Goal: Task Accomplishment & Management: Manage account settings

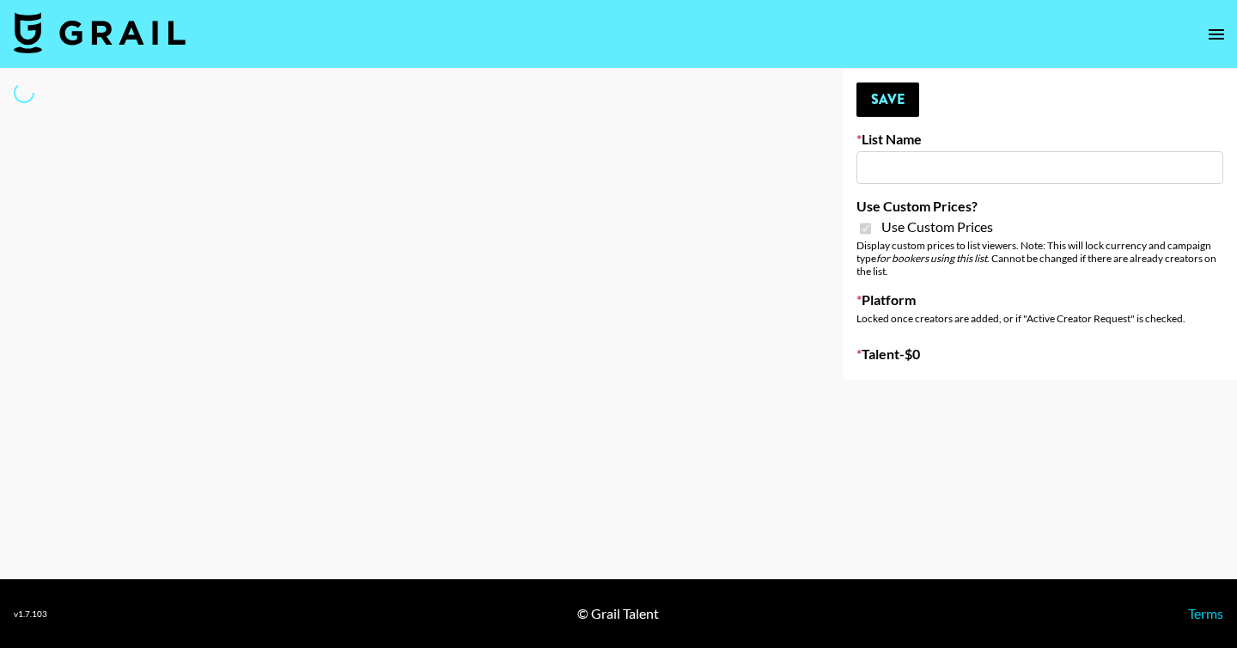
type input "Amaxy Beauty"
checkbox input "true"
select select "Brand"
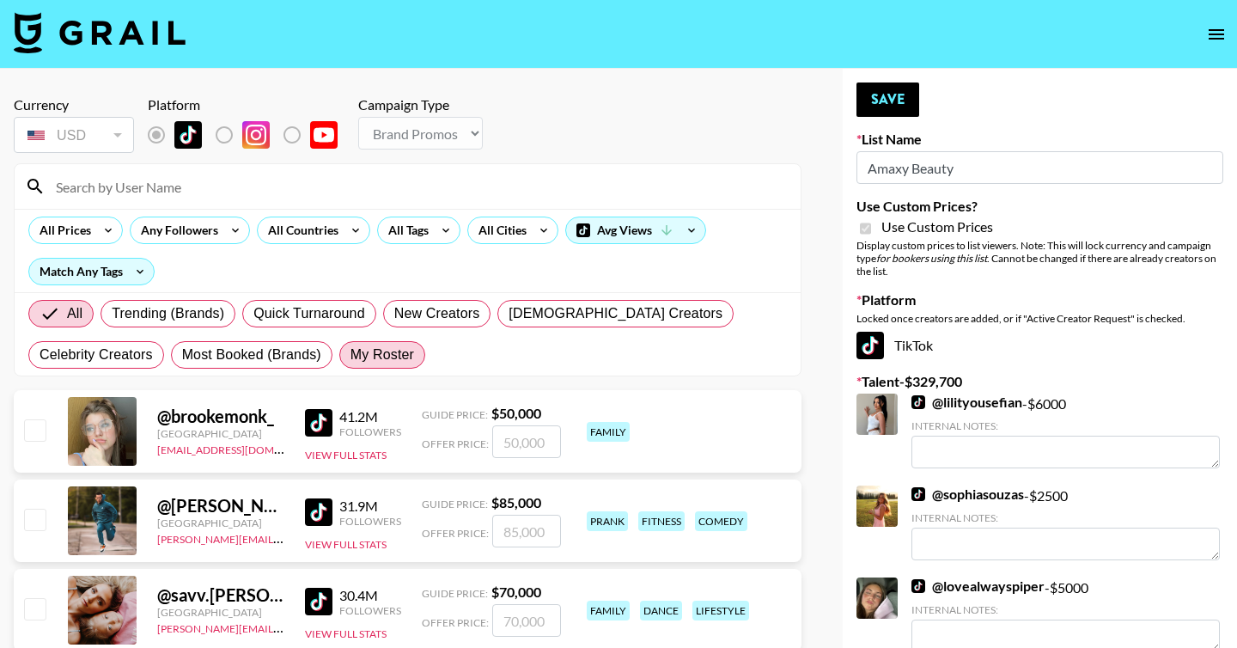
click at [384, 344] on span "My Roster" at bounding box center [382, 354] width 64 height 21
click at [350, 355] on input "My Roster" at bounding box center [350, 355] width 0 height 0
radio input "true"
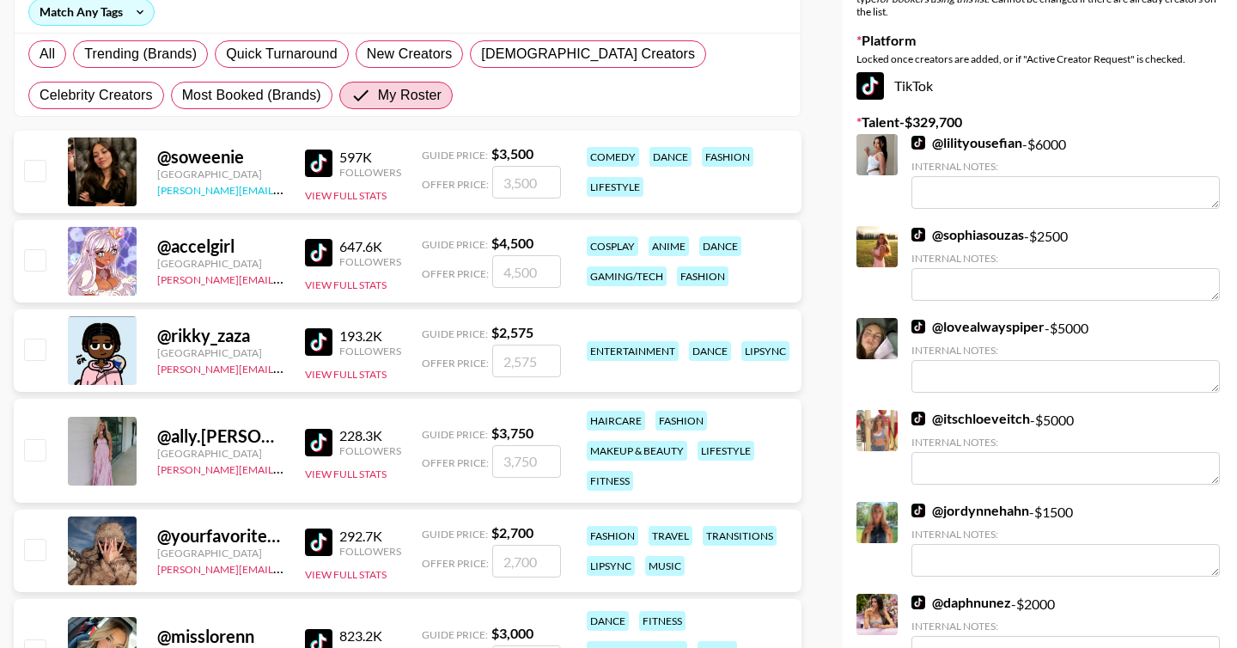
scroll to position [264, 0]
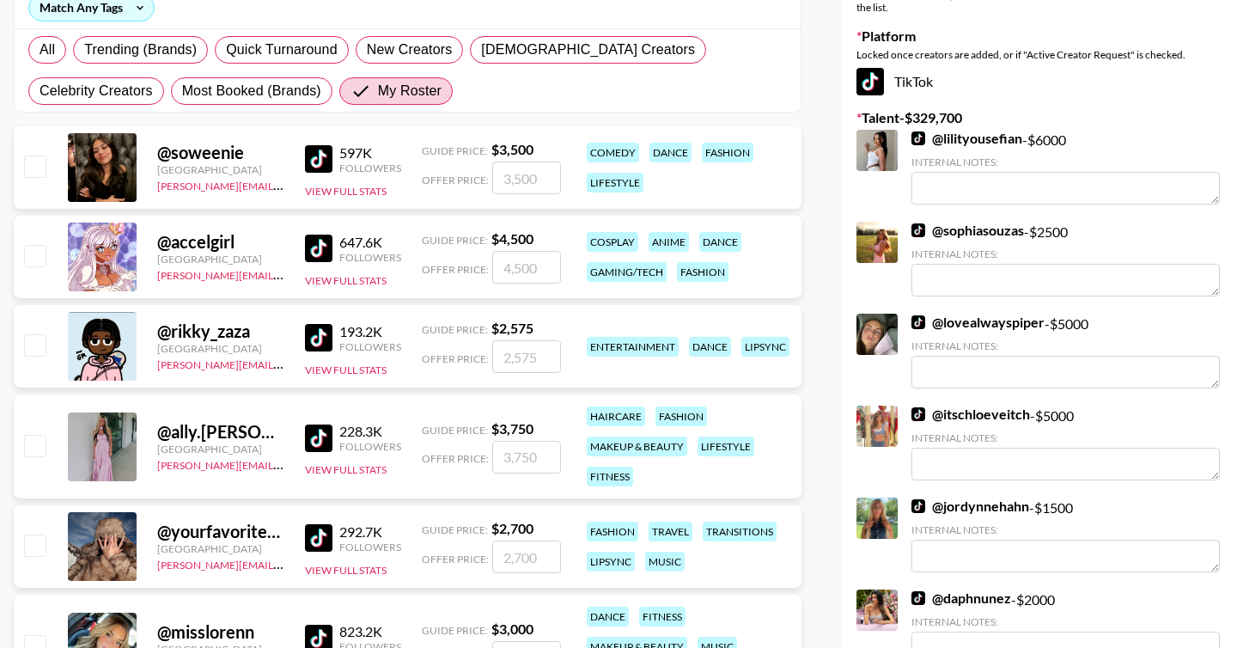
click at [42, 439] on input "checkbox" at bounding box center [34, 445] width 21 height 21
checkbox input "true"
type input "3750"
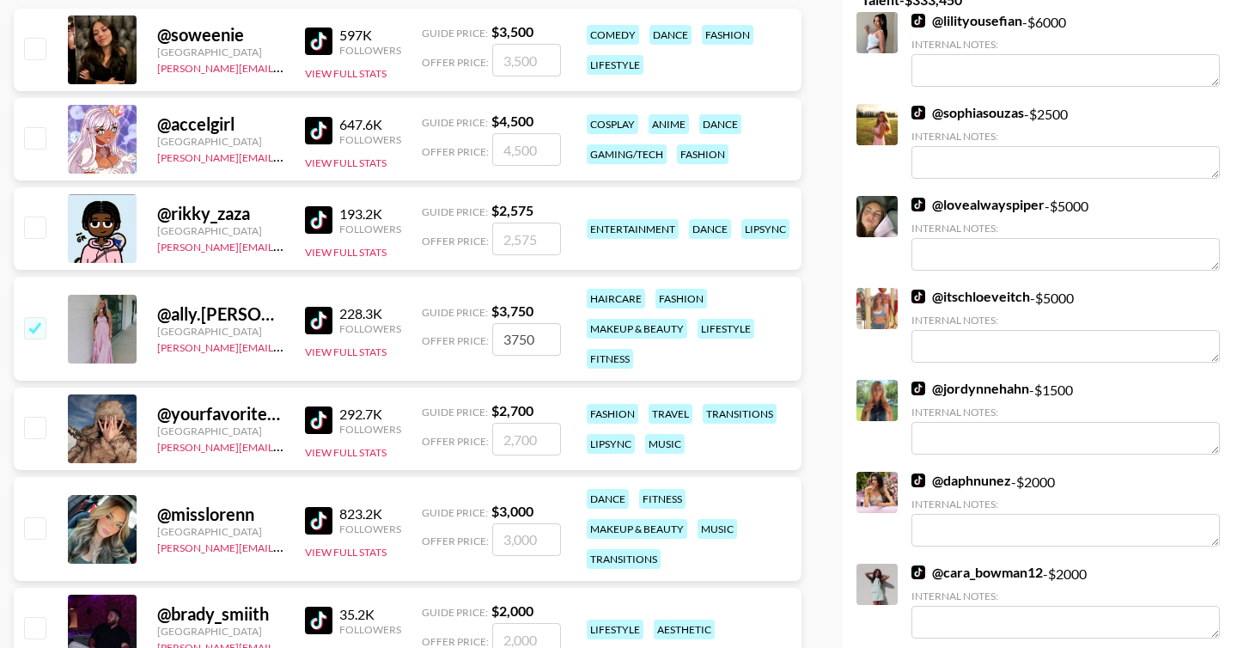
scroll to position [429, 0]
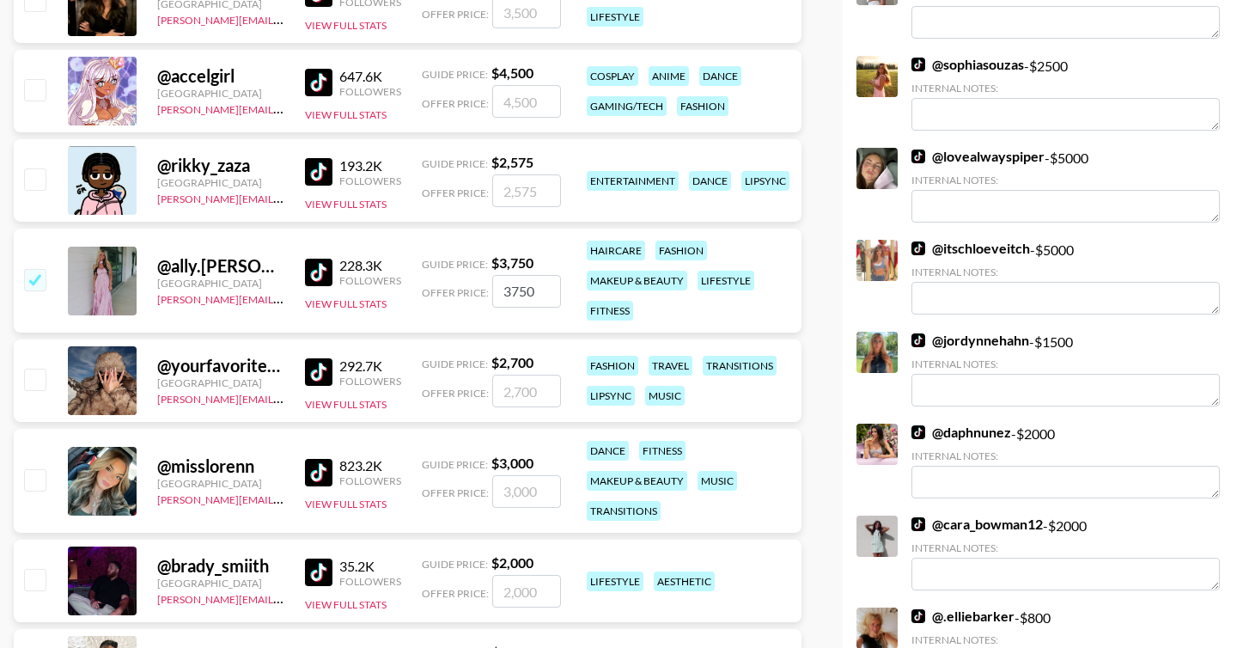
click at [42, 378] on input "checkbox" at bounding box center [34, 378] width 21 height 21
checkbox input "true"
type input "2700"
click at [34, 378] on input "checkbox" at bounding box center [34, 378] width 21 height 21
checkbox input "false"
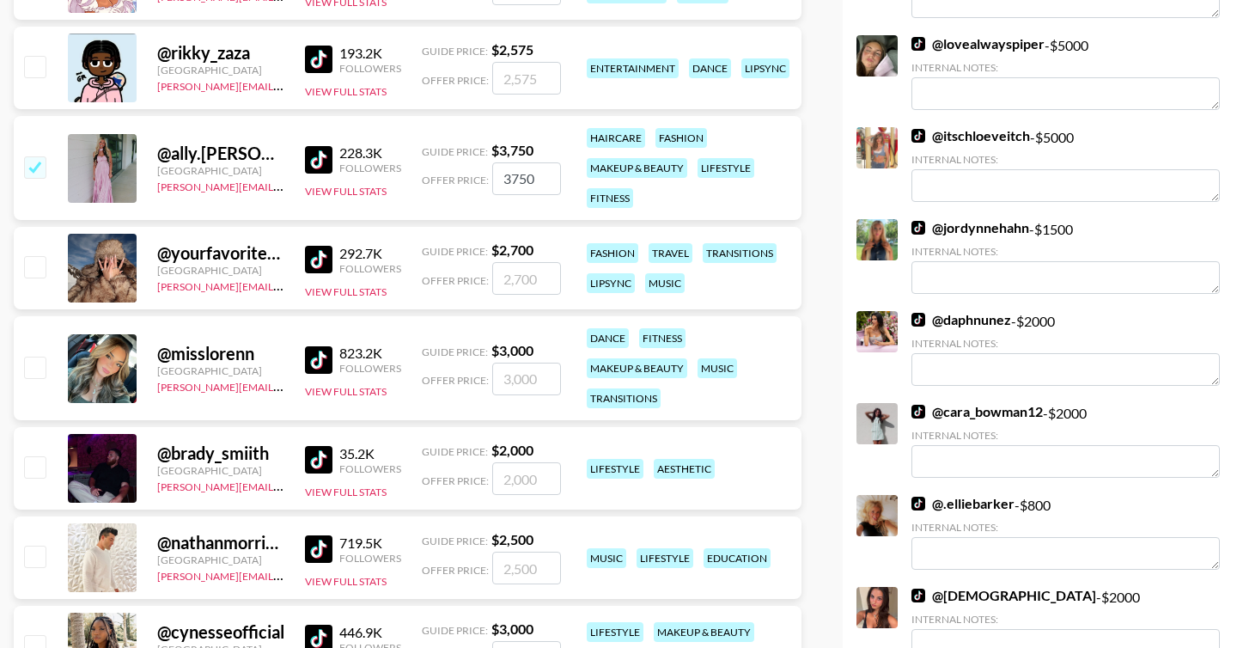
click at [39, 359] on input "checkbox" at bounding box center [34, 366] width 21 height 21
checkbox input "true"
type input "3000"
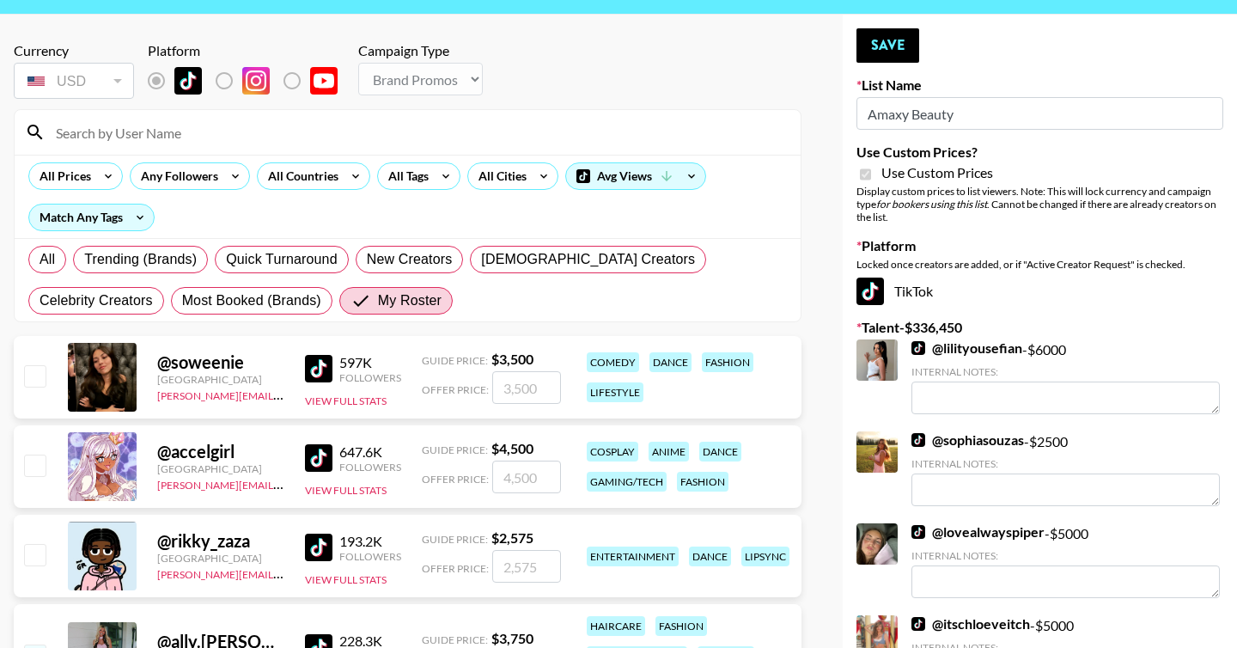
scroll to position [27, 0]
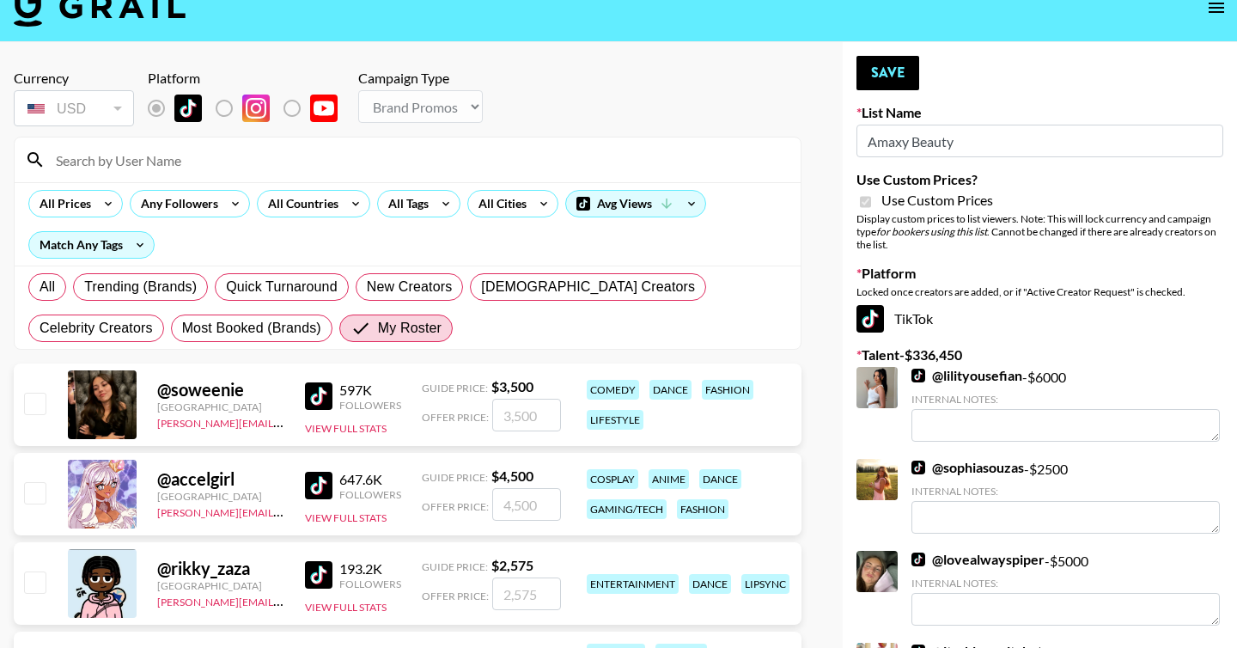
click at [38, 405] on input "checkbox" at bounding box center [34, 403] width 21 height 21
checkbox input "true"
type input "3500"
click at [38, 405] on input "checkbox" at bounding box center [34, 403] width 21 height 21
checkbox input "false"
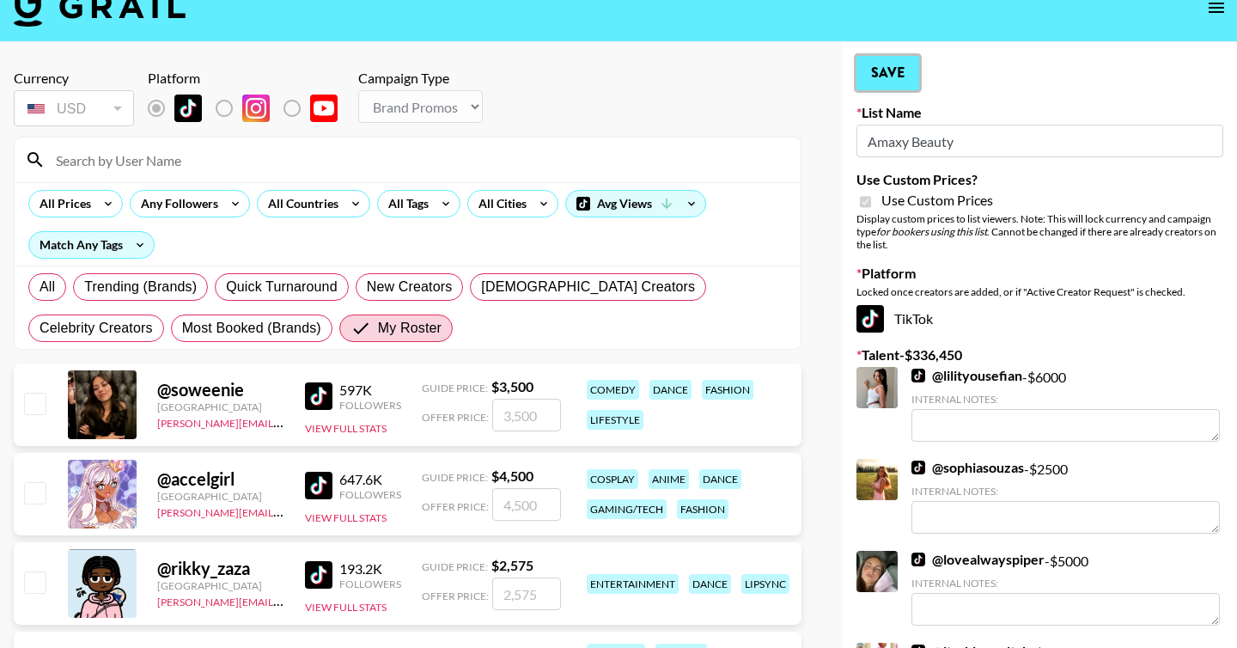
click at [889, 84] on button "Save" at bounding box center [887, 73] width 63 height 34
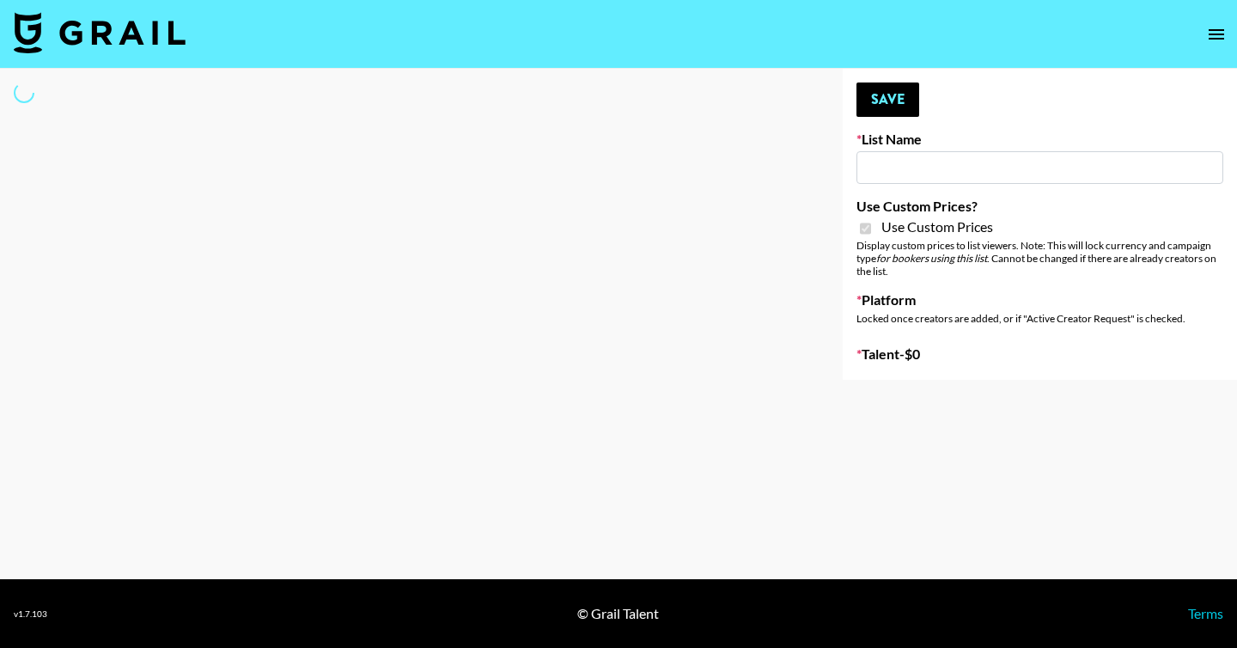
type input "App Install"
checkbox input "true"
select select "Brand"
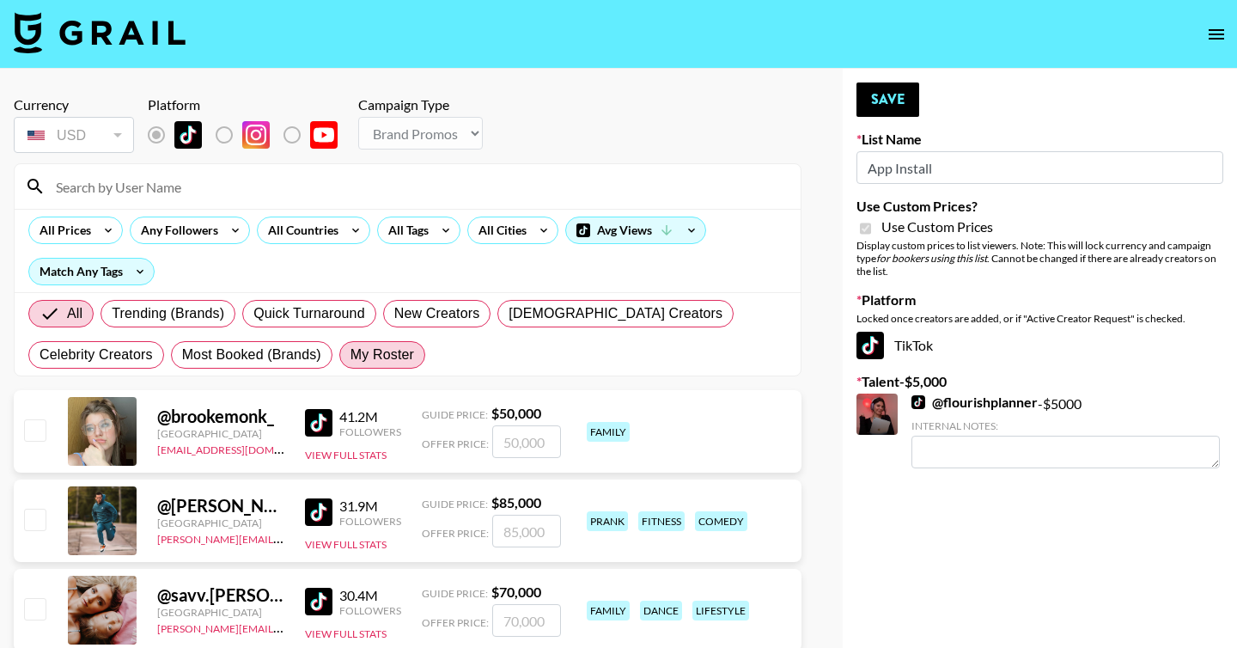
click at [364, 358] on span "My Roster" at bounding box center [382, 354] width 64 height 21
click at [350, 355] on input "My Roster" at bounding box center [350, 355] width 0 height 0
radio input "true"
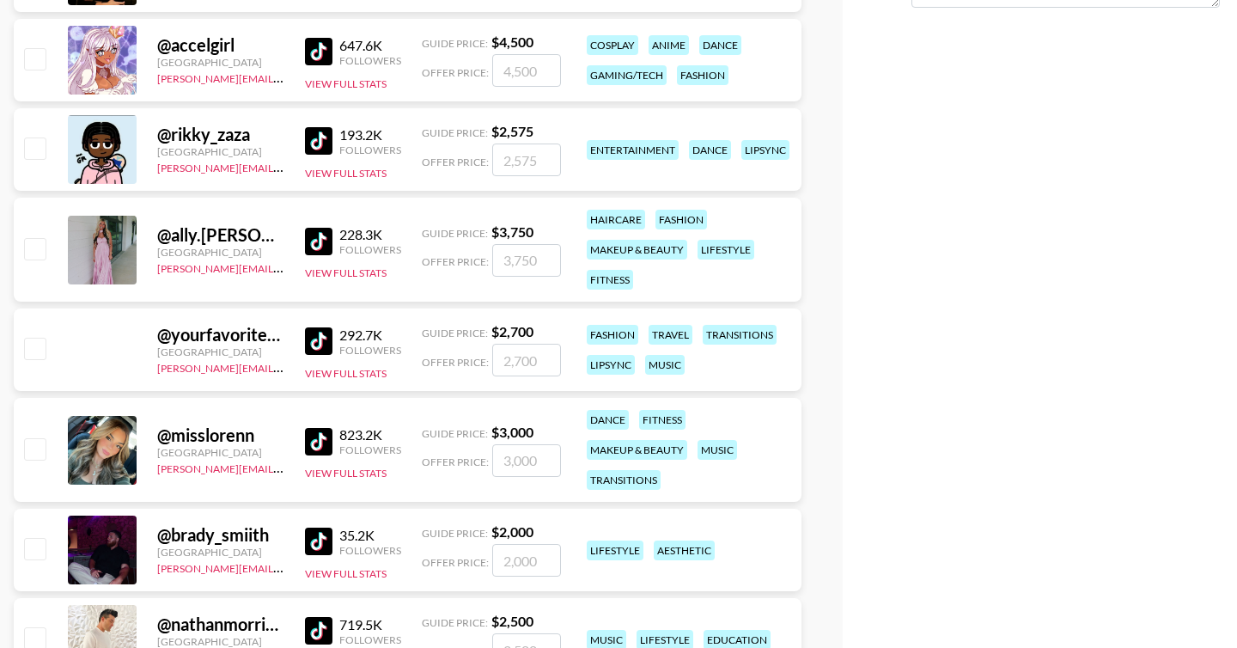
scroll to position [672, 0]
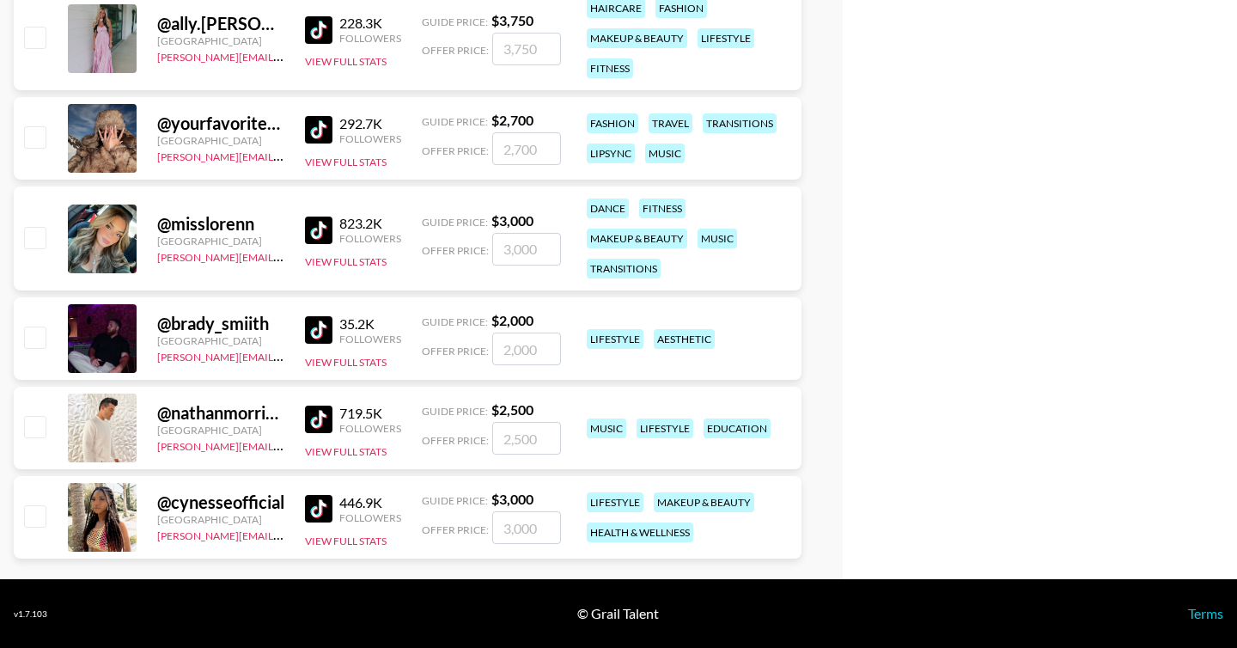
click at [33, 423] on input "checkbox" at bounding box center [34, 426] width 21 height 21
checkbox input "true"
type input "2500"
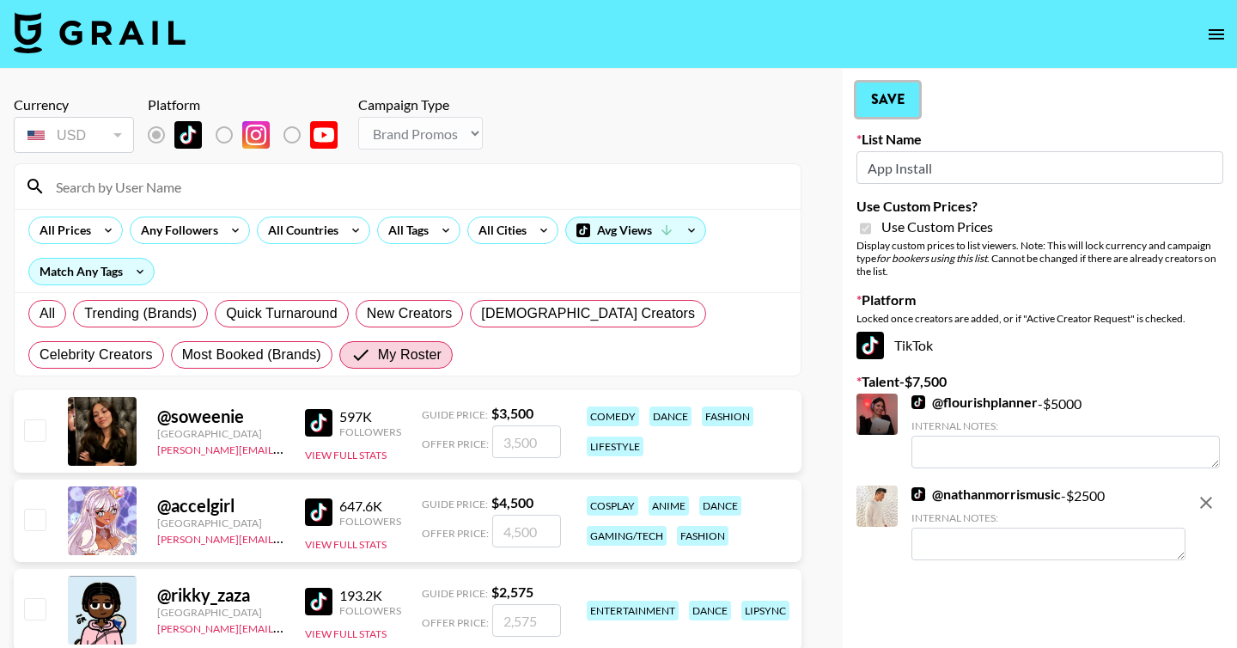
click at [892, 96] on button "Save" at bounding box center [887, 99] width 63 height 34
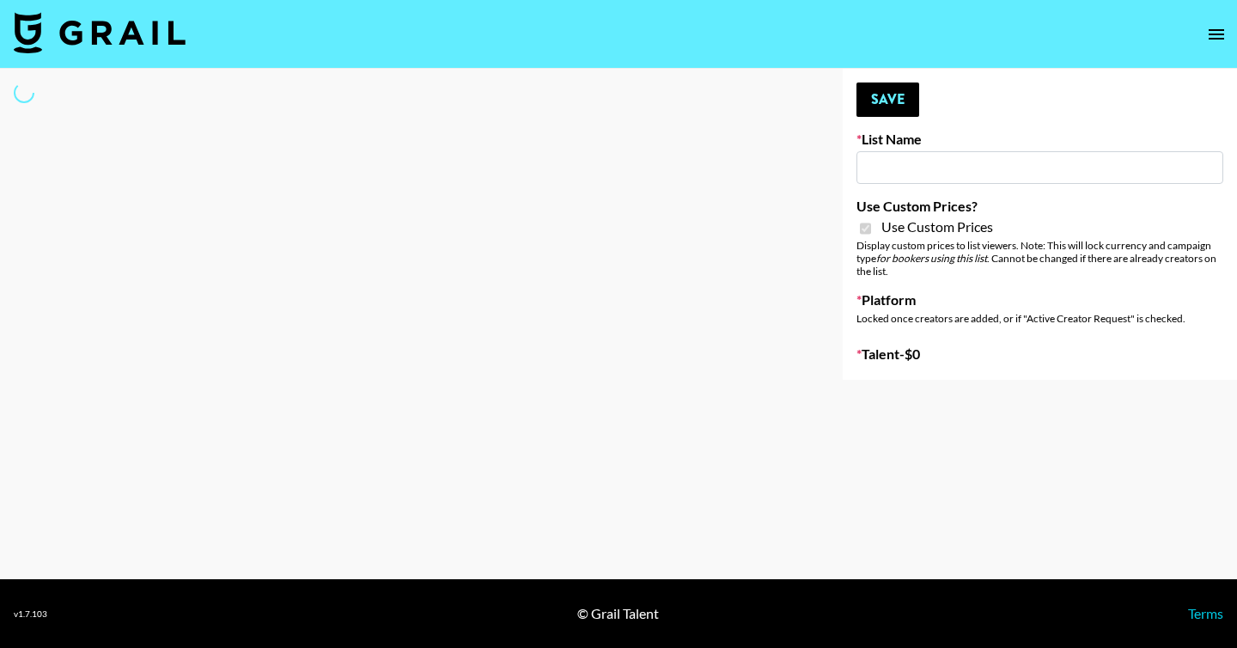
type input "PolyBuzz Campaign"
checkbox input "true"
select select "Brand"
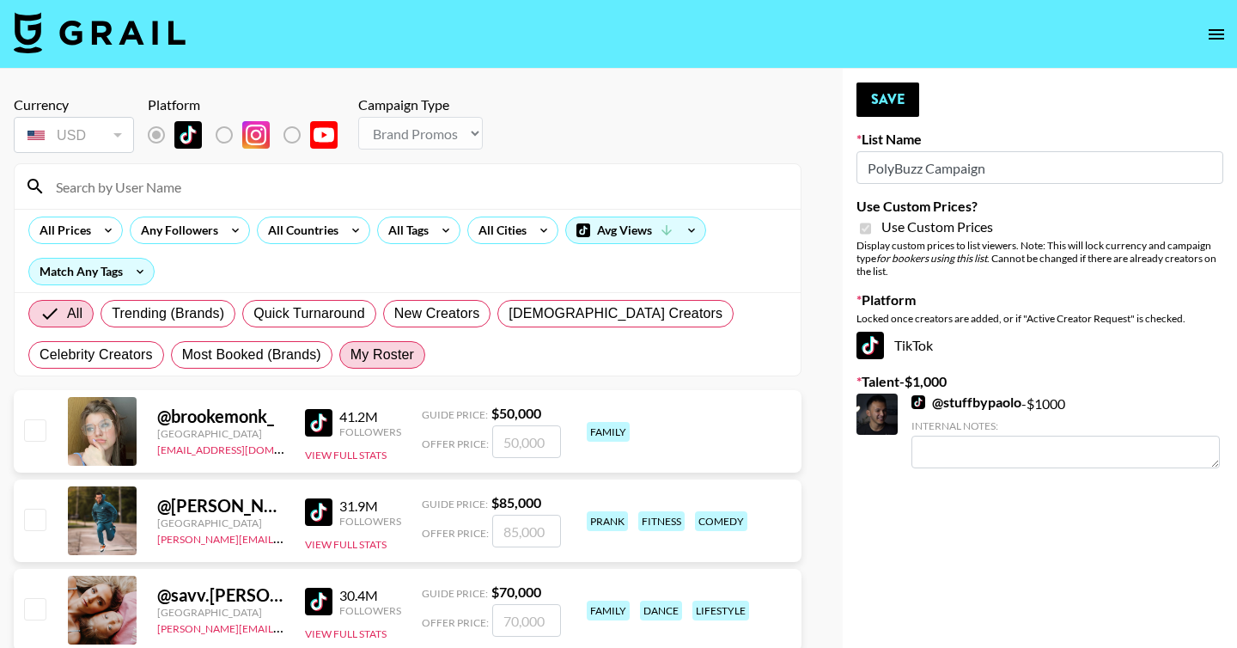
click at [391, 350] on span "My Roster" at bounding box center [382, 354] width 64 height 21
click at [350, 355] on input "My Roster" at bounding box center [350, 355] width 0 height 0
radio input "true"
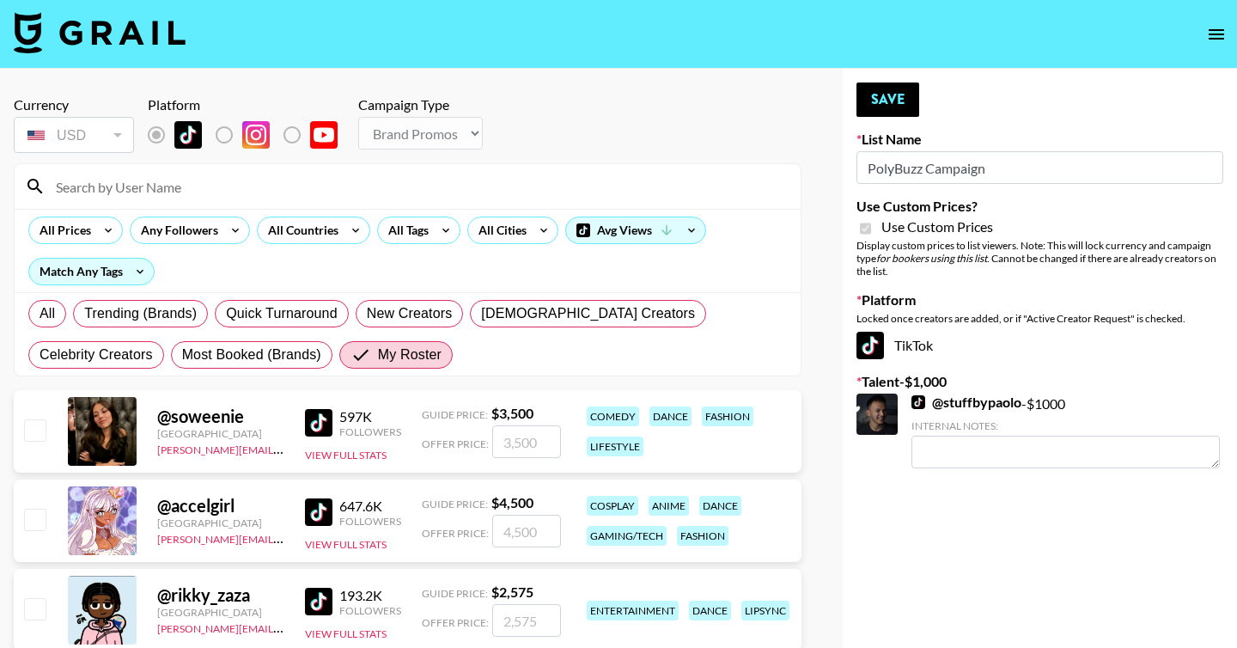
click at [43, 426] on input "checkbox" at bounding box center [34, 429] width 21 height 21
checkbox input "true"
type input "3500"
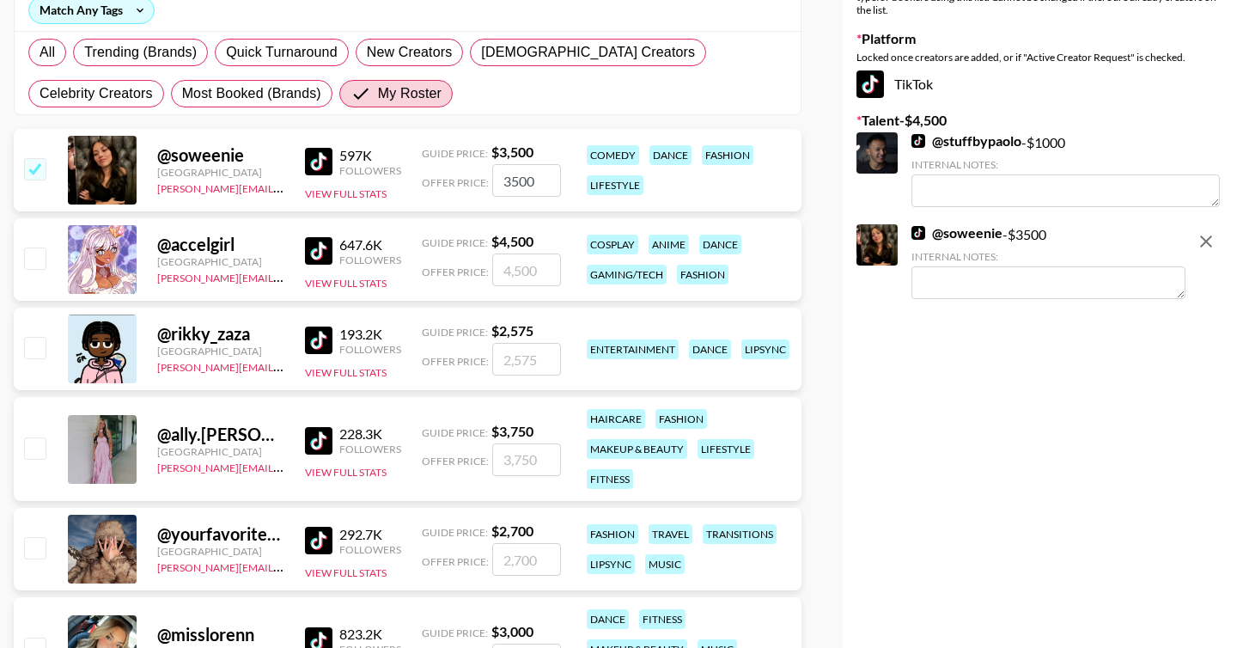
scroll to position [25, 0]
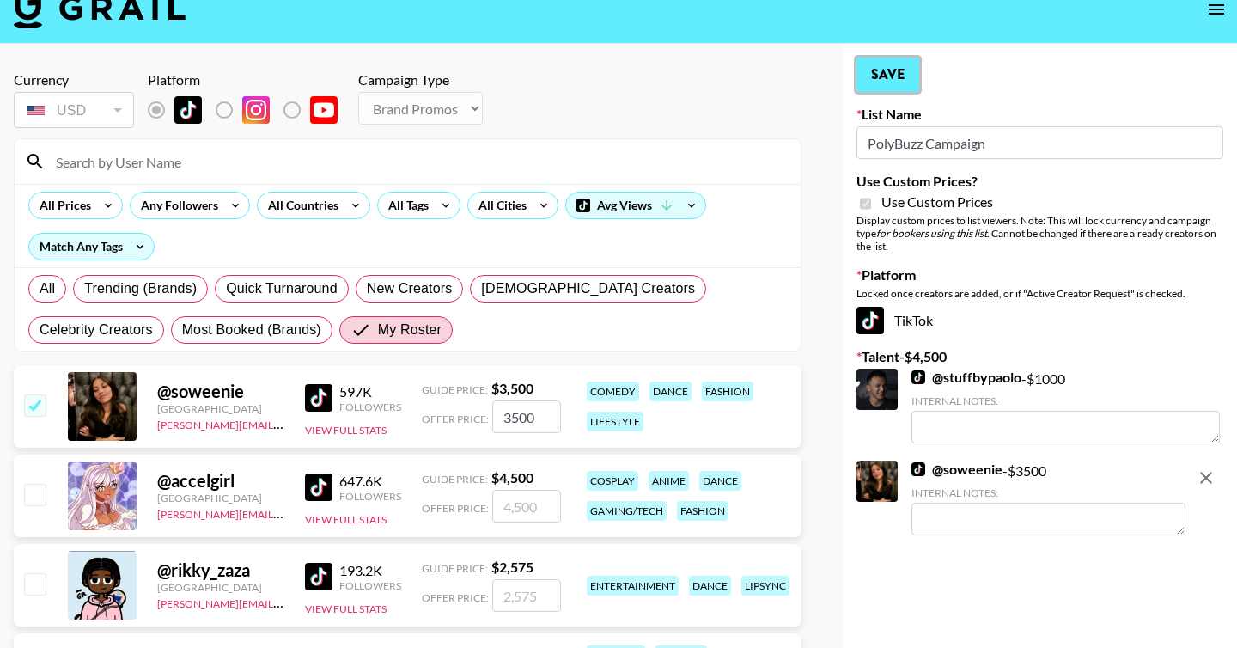
click at [898, 66] on button "Save" at bounding box center [887, 75] width 63 height 34
